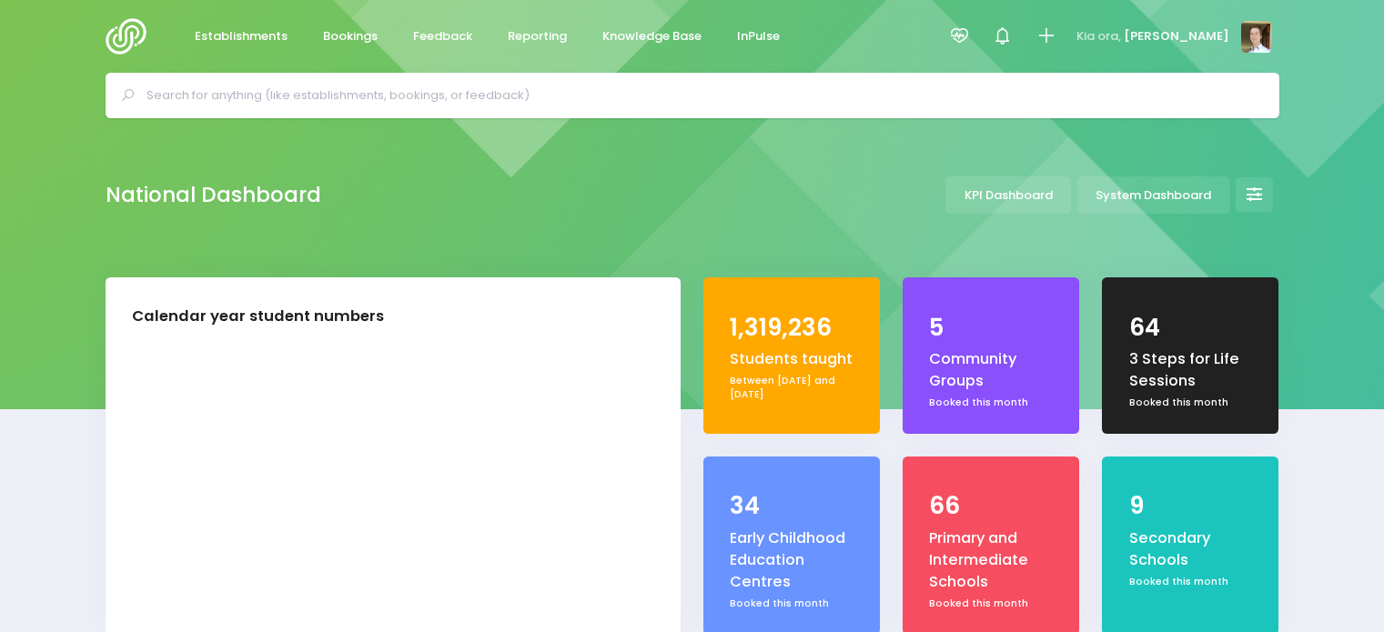
select select "5"
click at [220, 25] on link "Establishments" at bounding box center [241, 36] width 123 height 35
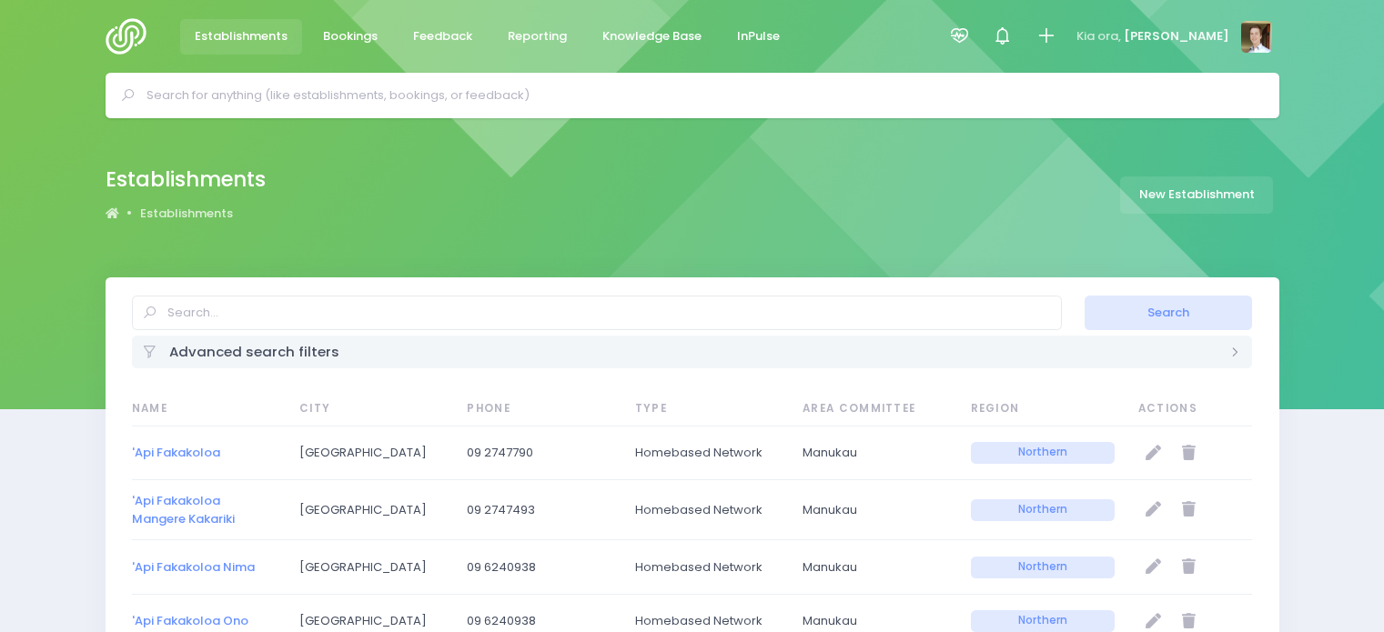
select select "20"
drag, startPoint x: 569, startPoint y: 291, endPoint x: 542, endPoint y: 307, distance: 31.0
click at [542, 307] on div "Search Advanced search filters Establishment Type Casual-Education and Care Edu…" at bounding box center [692, 322] width 1173 height 91
click at [542, 307] on input "text" at bounding box center [597, 313] width 930 height 35
type input "demo"
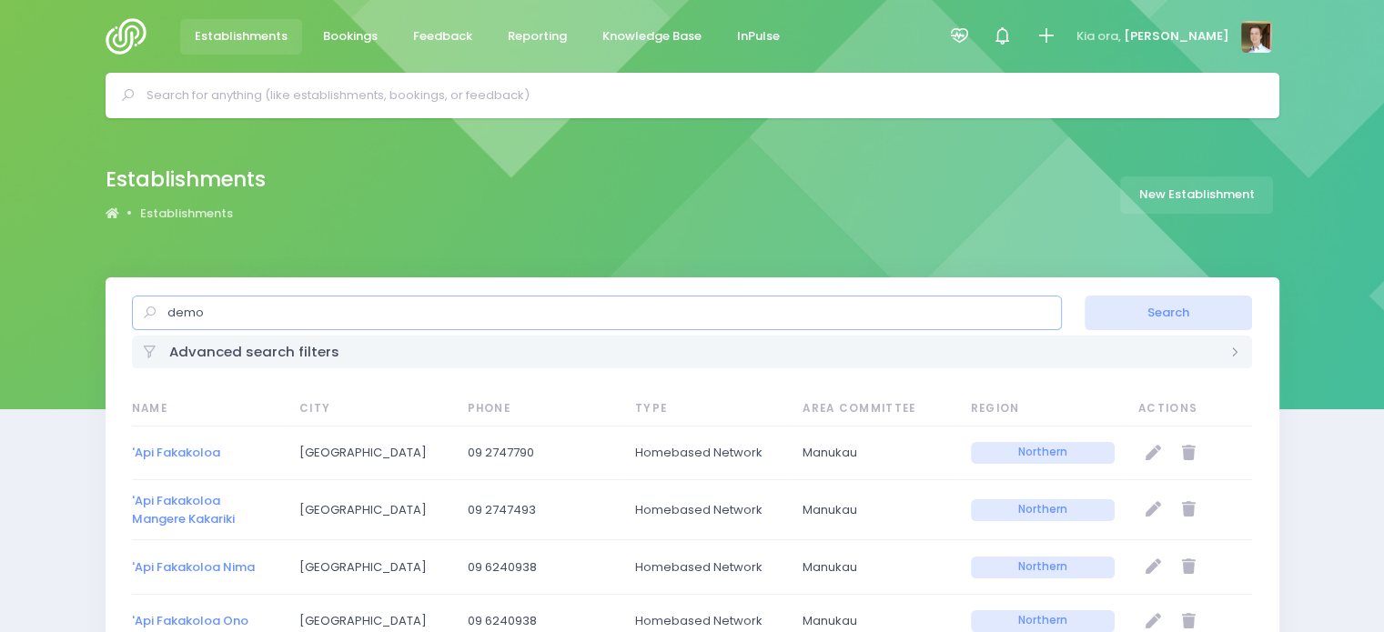
click at [1084, 296] on button "Search" at bounding box center [1167, 313] width 167 height 35
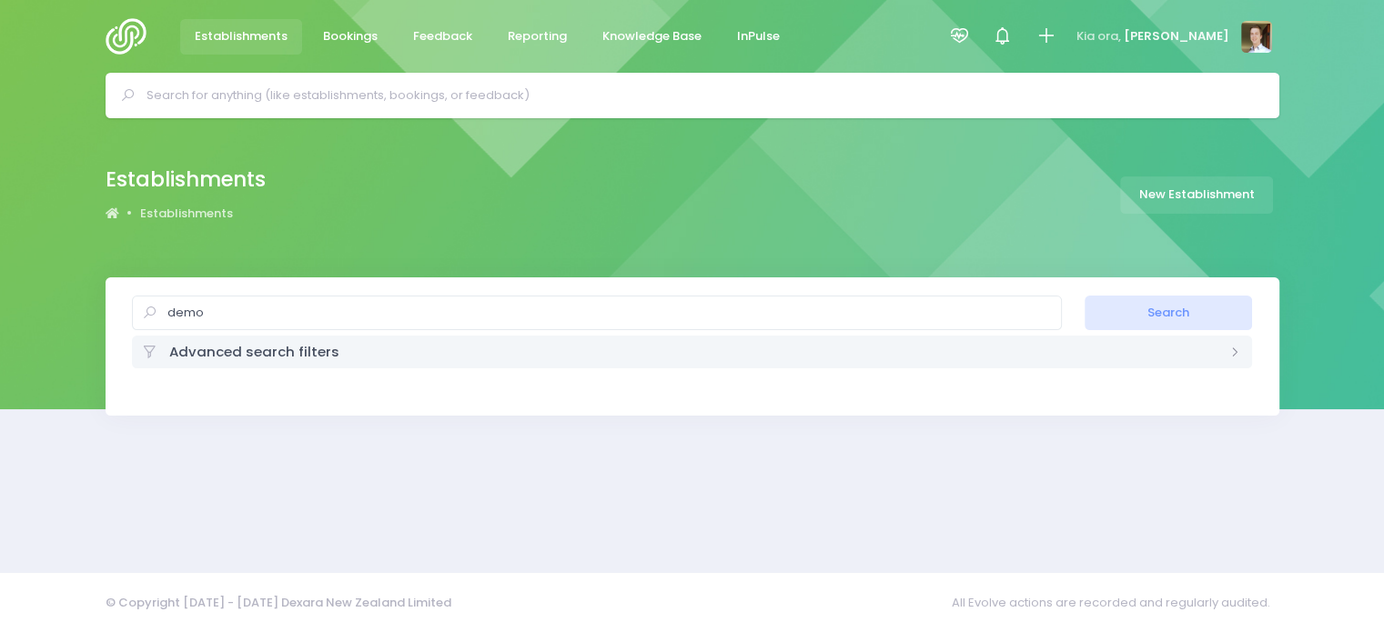
select select "20"
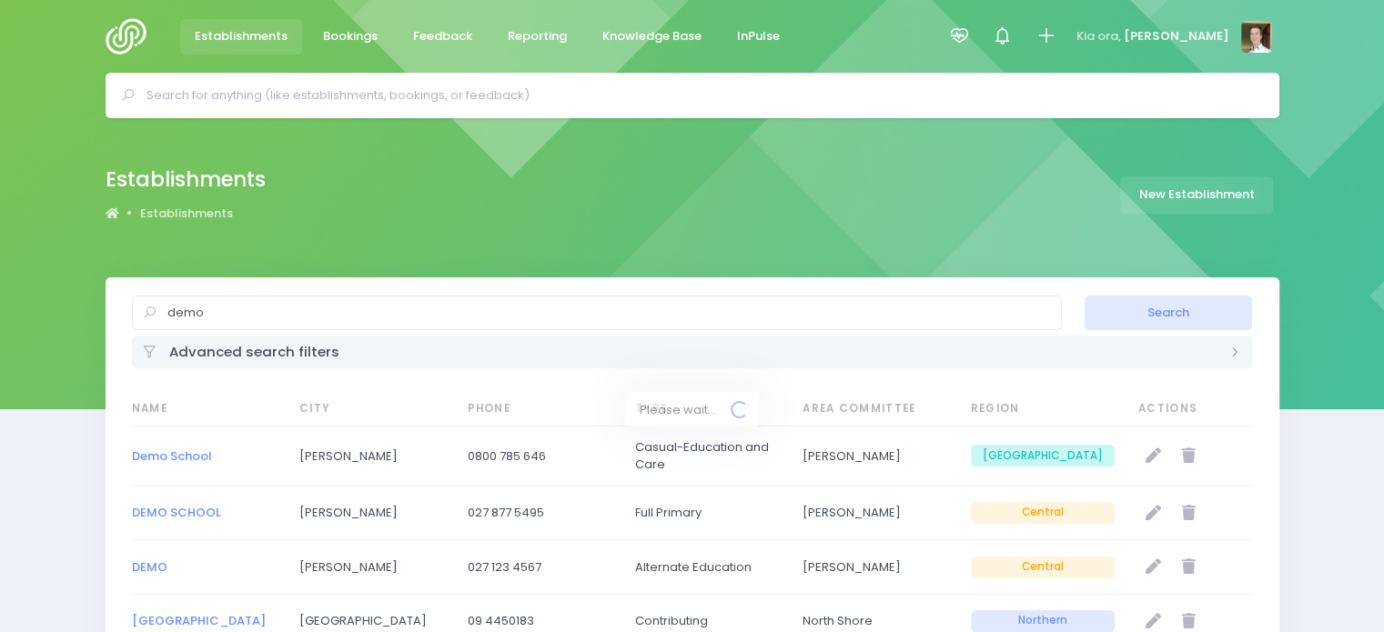
scroll to position [57, 0]
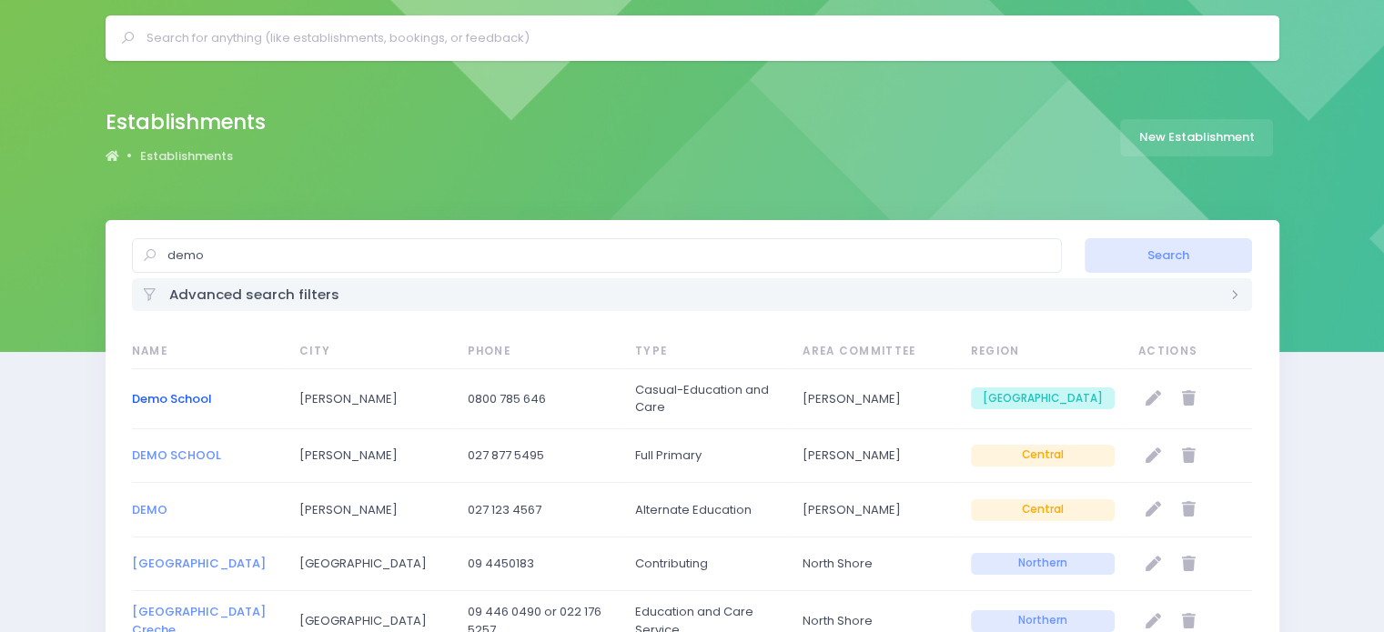
click at [168, 392] on link "Demo School" at bounding box center [172, 398] width 80 height 17
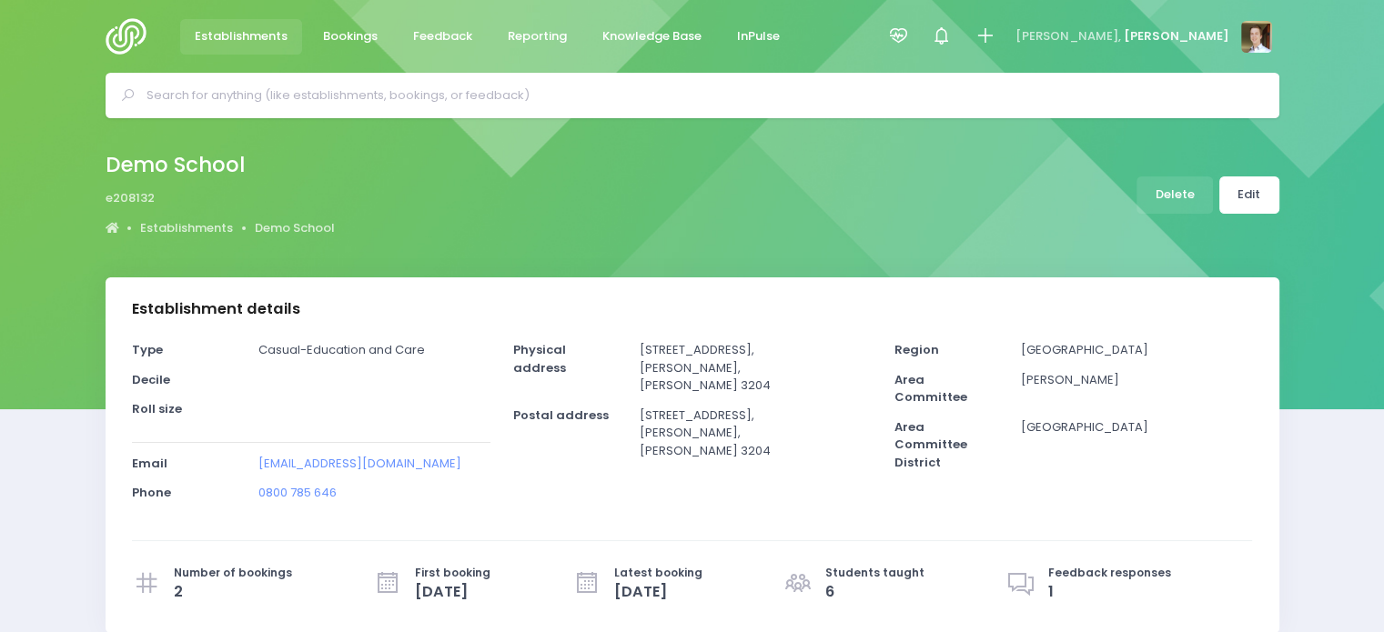
select select "5"
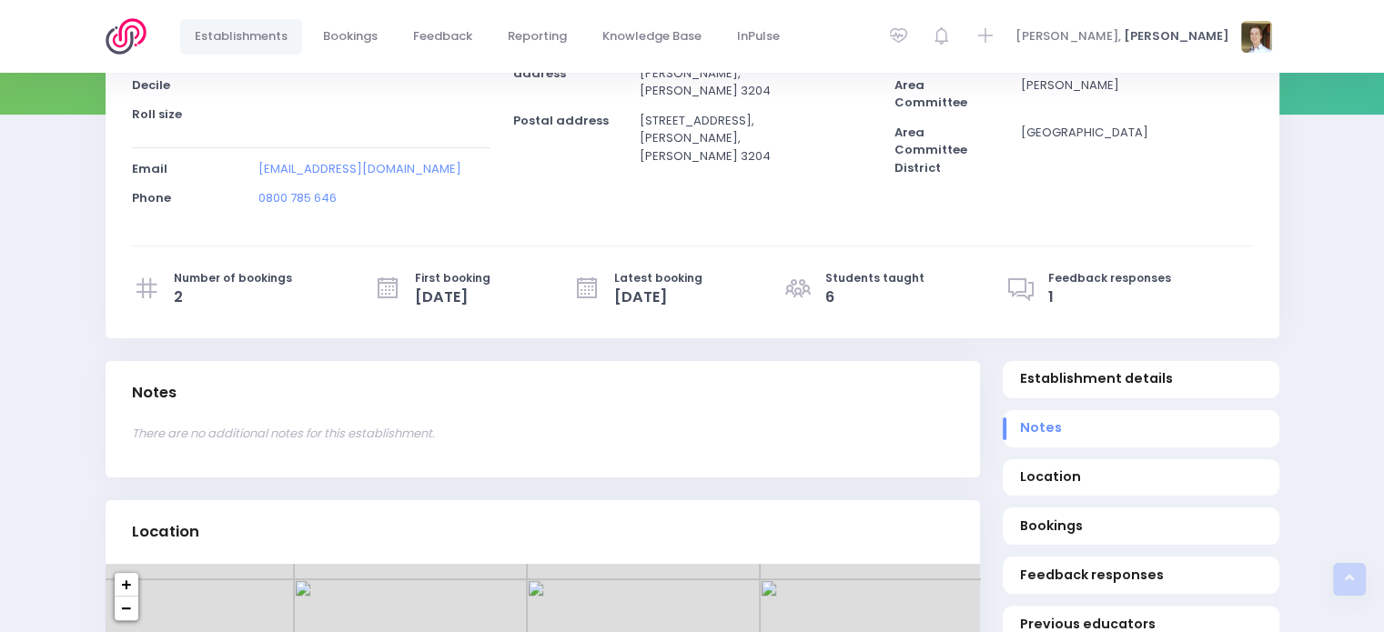
scroll to position [457, 0]
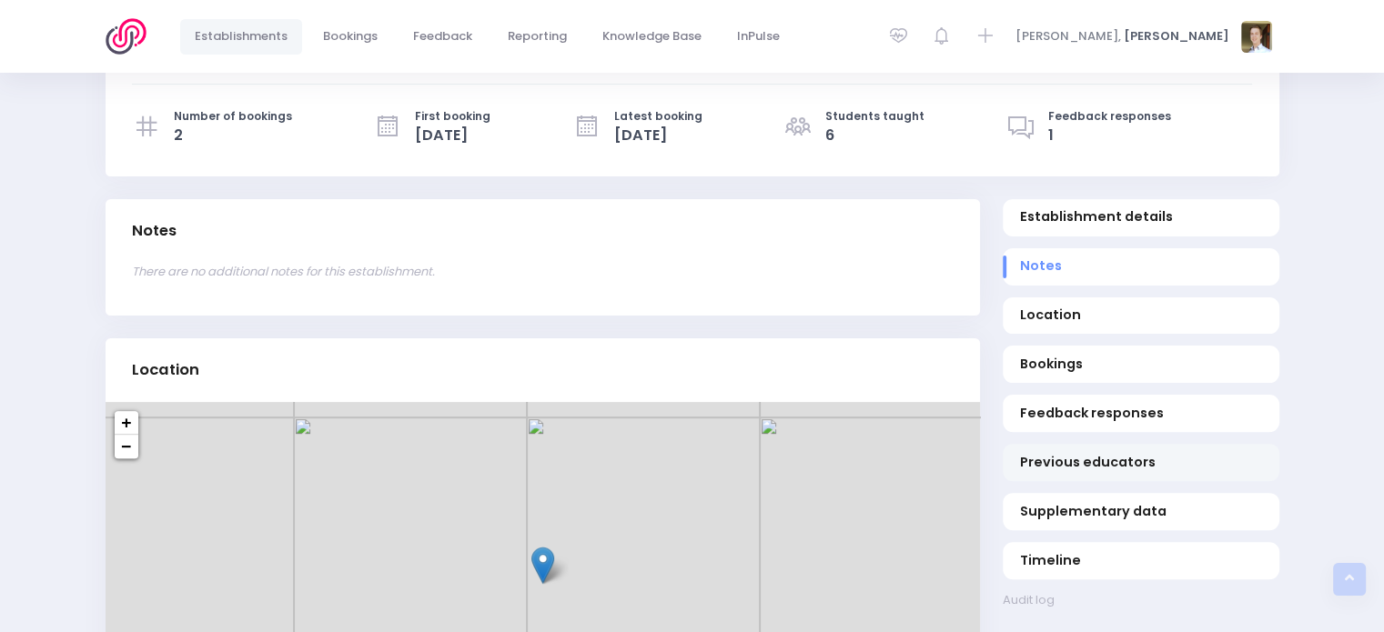
click at [1213, 468] on span "Previous educators" at bounding box center [1140, 462] width 241 height 19
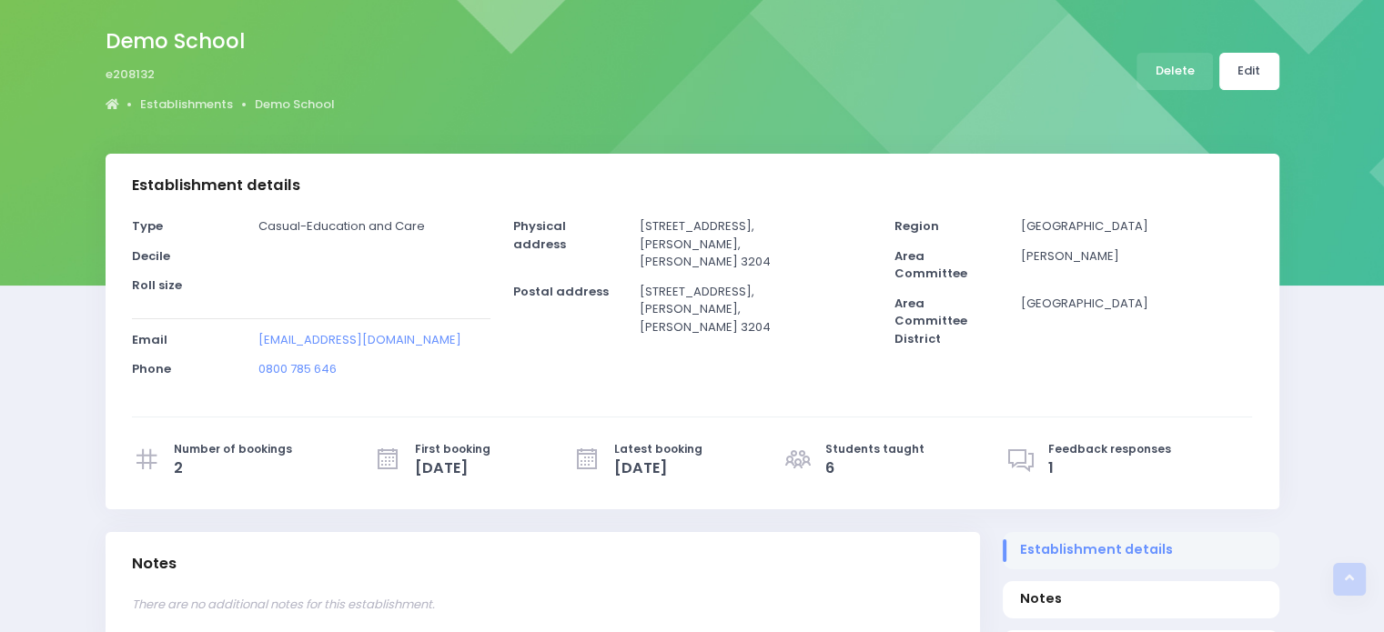
scroll to position [123, 0]
